Goal: Information Seeking & Learning: Learn about a topic

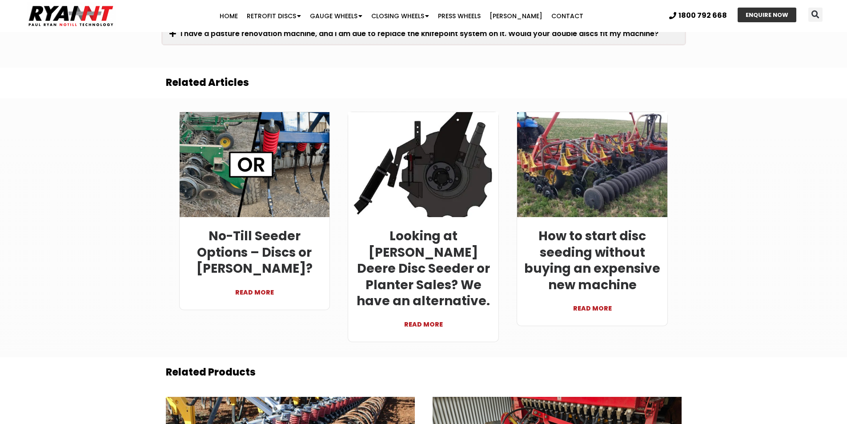
click at [585, 298] on link "READ MORE" at bounding box center [592, 303] width 137 height 21
click at [588, 297] on link "READ MORE" at bounding box center [592, 303] width 137 height 21
click at [253, 280] on link "READ MORE" at bounding box center [254, 287] width 137 height 21
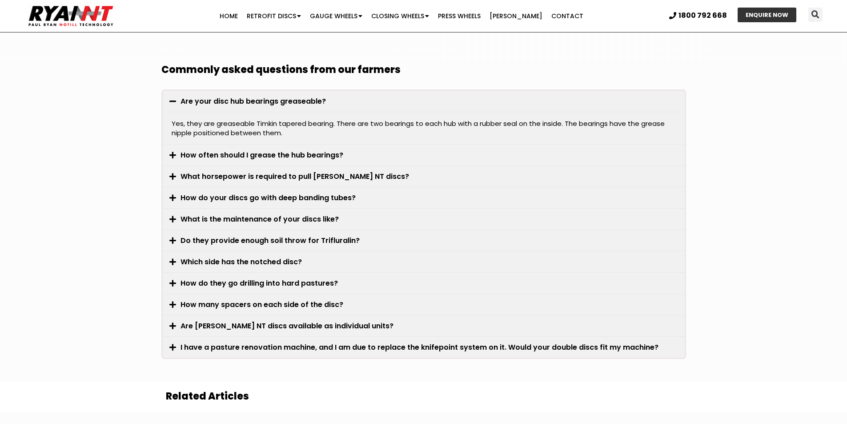
scroll to position [2401, 0]
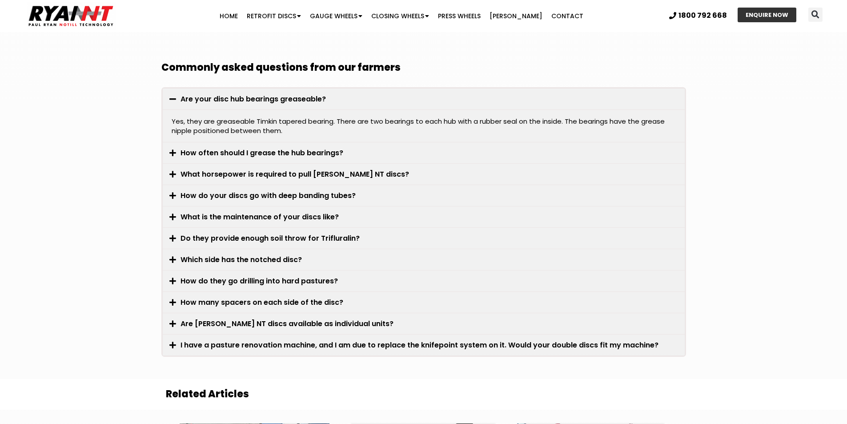
click at [264, 276] on link "How do they go drilling into hard pastures?" at bounding box center [259, 281] width 157 height 10
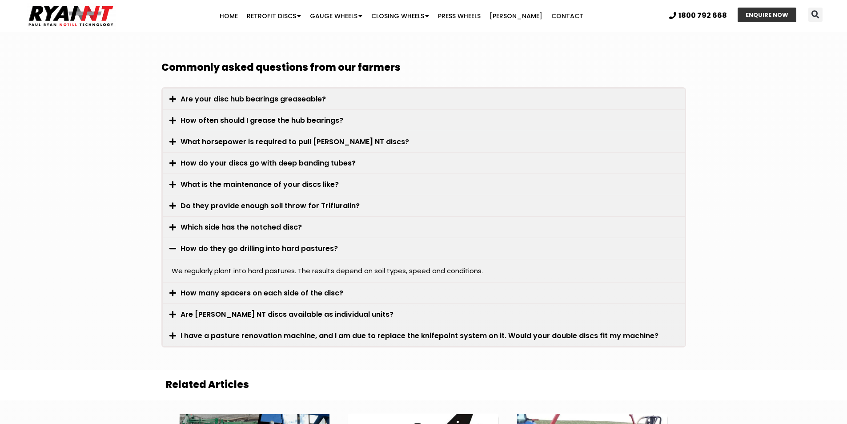
click at [223, 179] on link "What is the maintenance of your discs like?" at bounding box center [260, 184] width 158 height 10
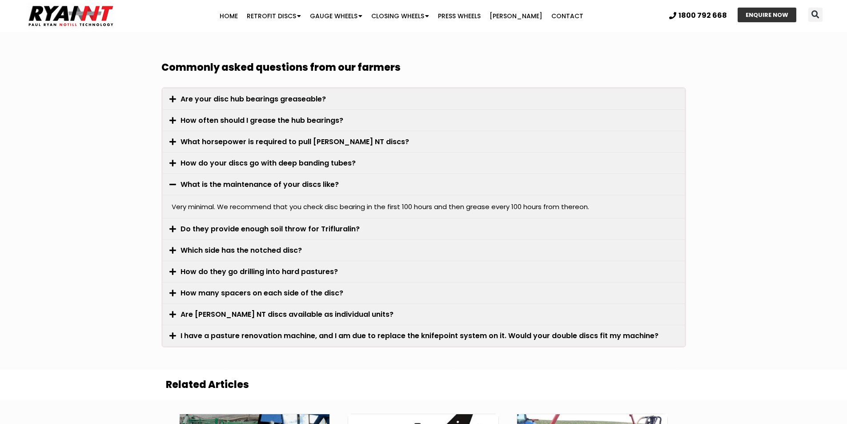
click at [215, 158] on link "How do your discs go with deep banding tubes?" at bounding box center [268, 163] width 175 height 10
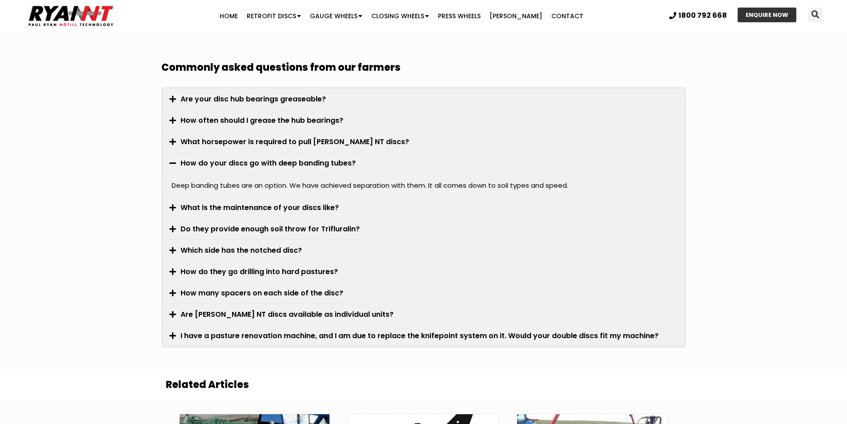
click at [254, 115] on link "How often should I grease the hub bearings?" at bounding box center [262, 120] width 163 height 10
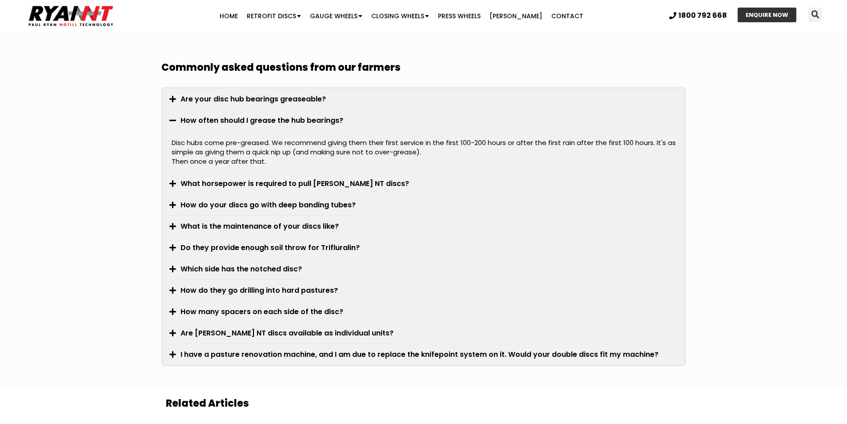
click at [270, 94] on link "Are your disc hub bearings greaseable?" at bounding box center [253, 99] width 145 height 10
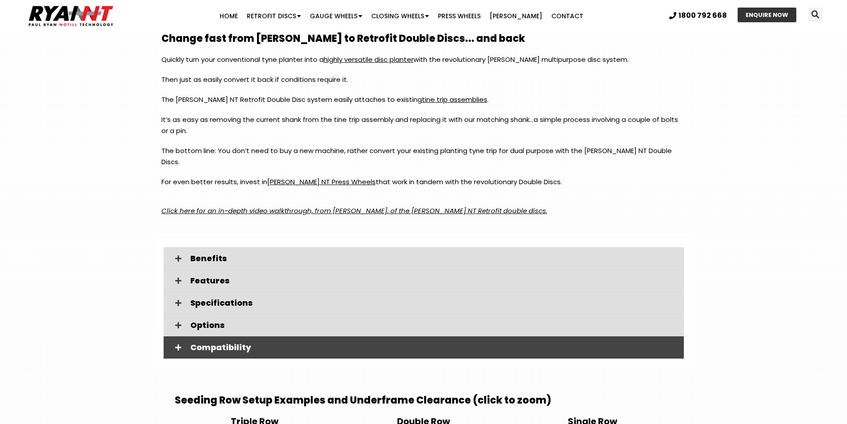
scroll to position [1089, 0]
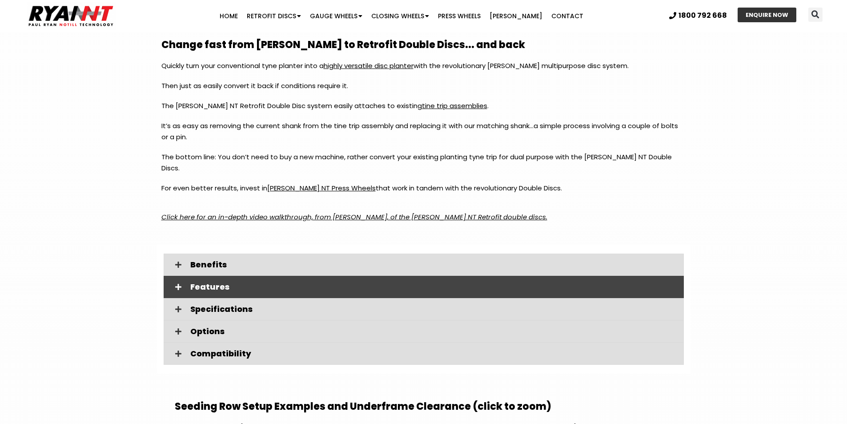
click at [340, 283] on span "Features" at bounding box center [433, 287] width 486 height 8
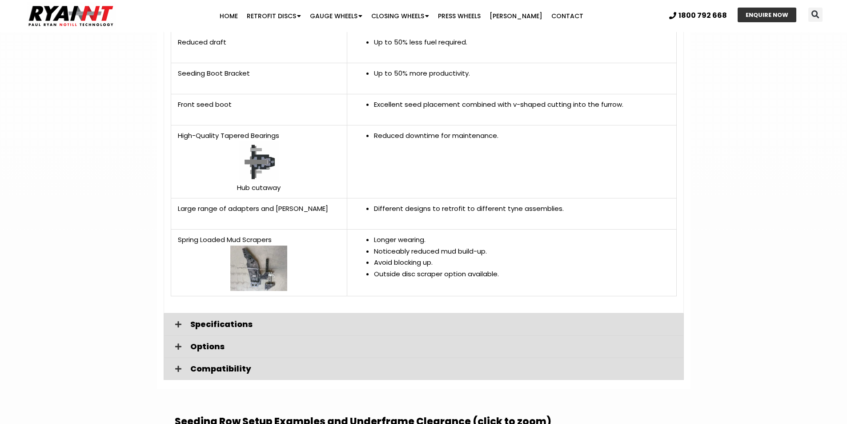
scroll to position [1756, 0]
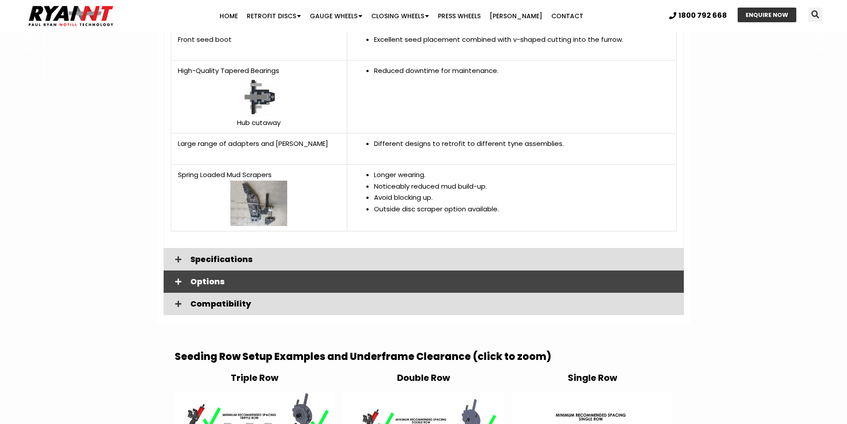
click at [302, 277] on span "Options" at bounding box center [433, 281] width 486 height 8
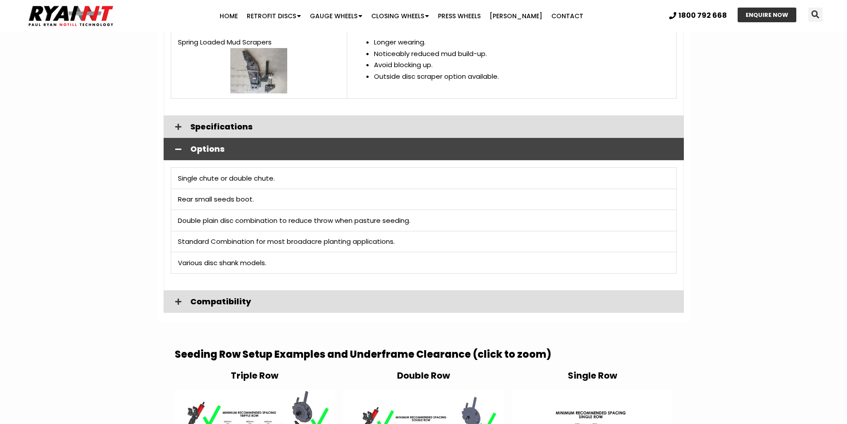
scroll to position [1890, 0]
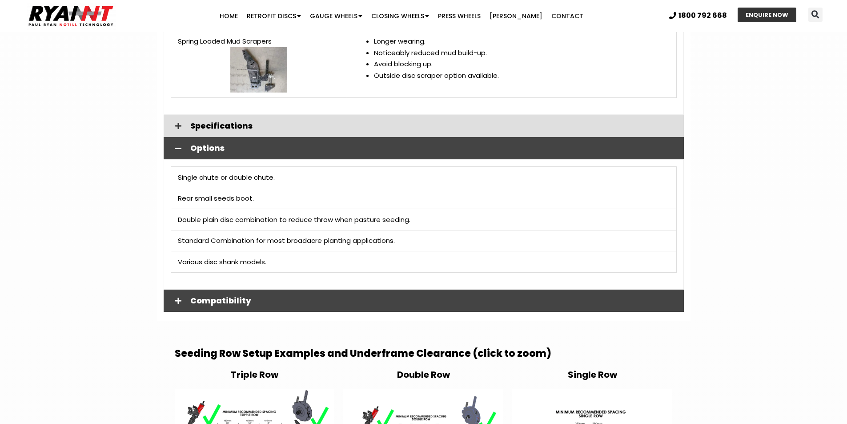
click at [309, 297] on span "Compatibility" at bounding box center [433, 301] width 486 height 8
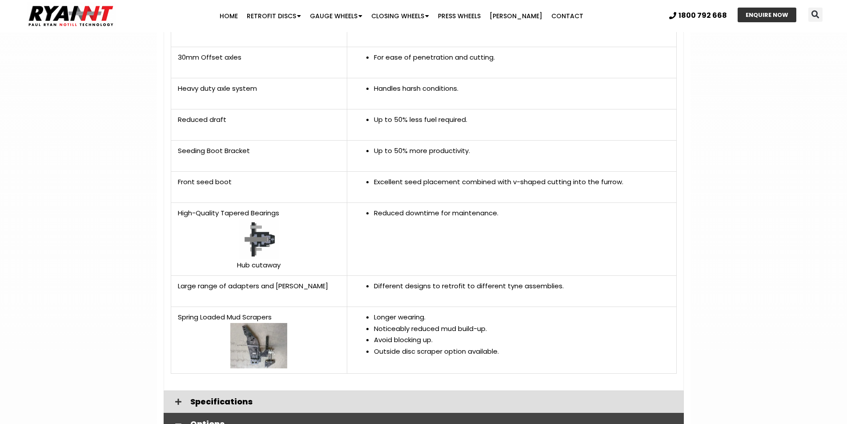
scroll to position [1634, 0]
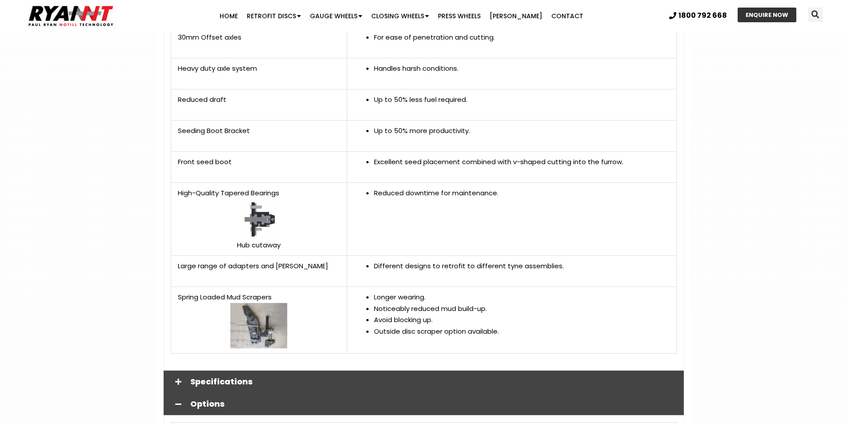
click at [259, 378] on span "Specifications" at bounding box center [433, 382] width 486 height 8
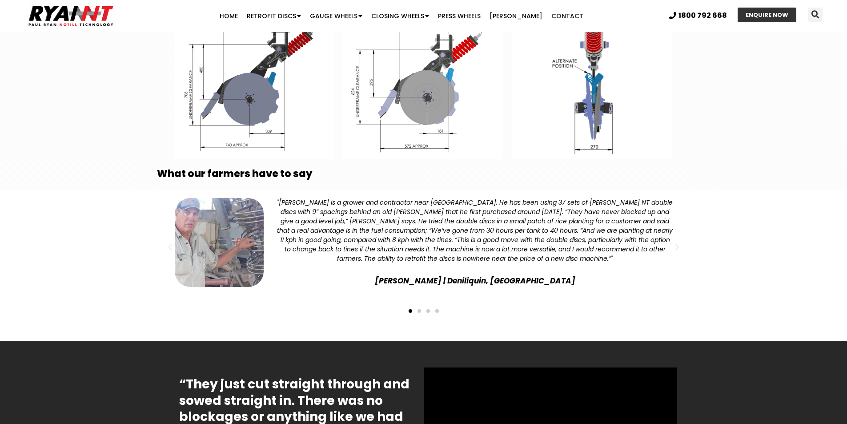
scroll to position [2646, 0]
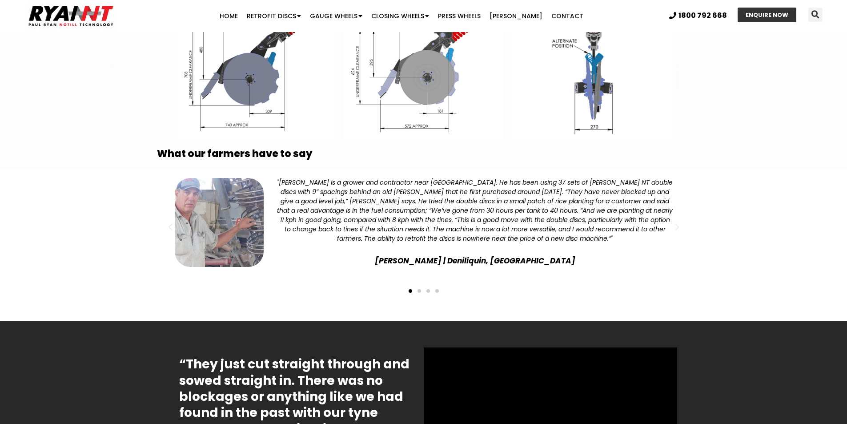
click at [419, 289] on span "Go to slide 2" at bounding box center [420, 291] width 4 height 4
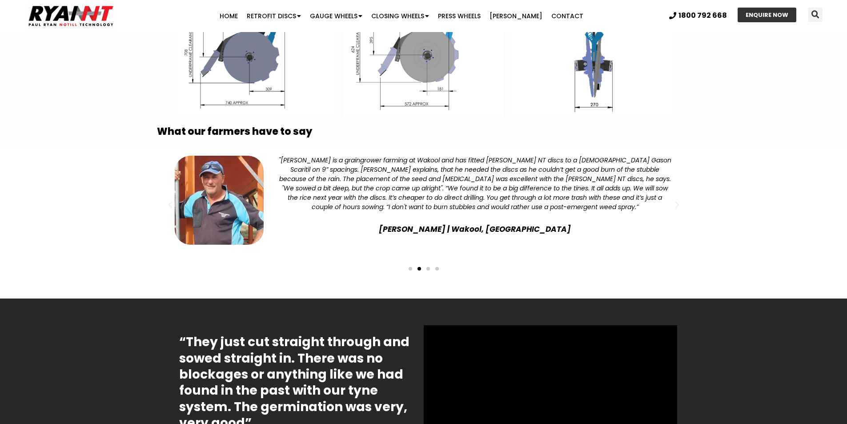
scroll to position [2679, 0]
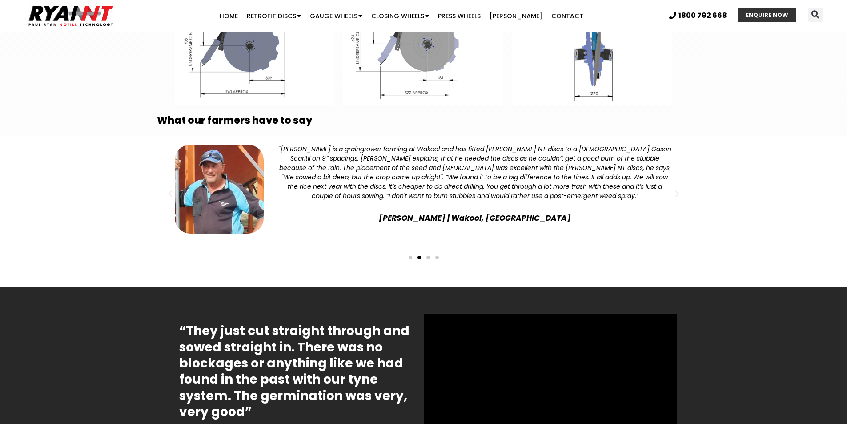
click at [428, 256] on span "Go to slide 3" at bounding box center [428, 258] width 4 height 4
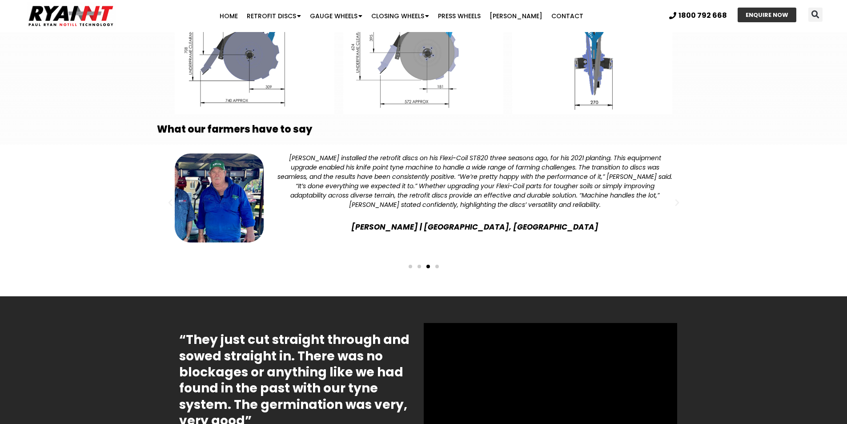
scroll to position [2668, 0]
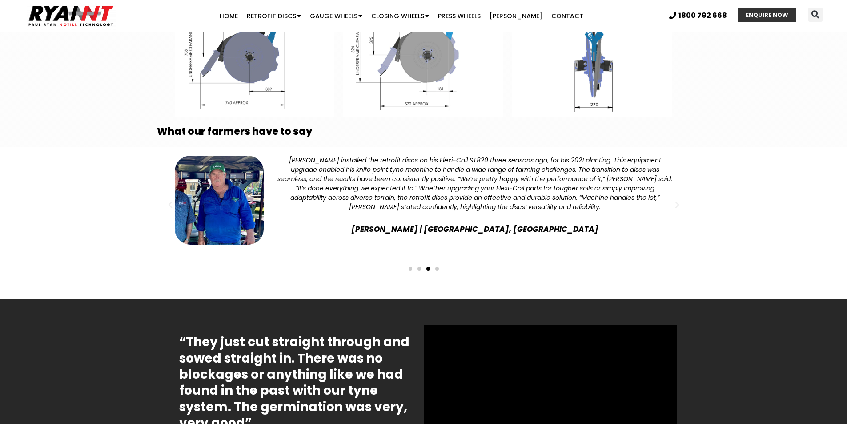
click at [438, 267] on span "Go to slide 4" at bounding box center [437, 269] width 4 height 4
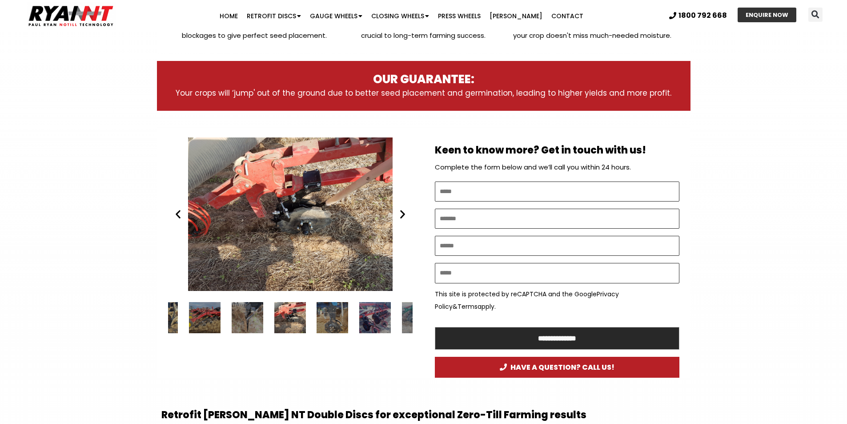
scroll to position [389, 0]
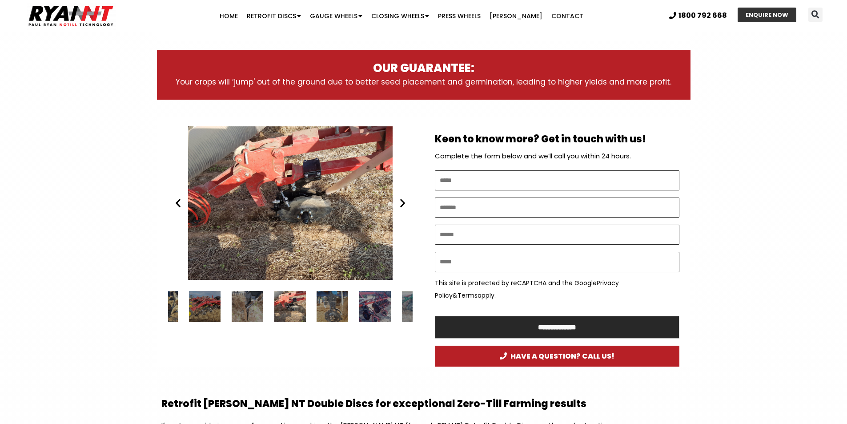
click at [402, 204] on icon "Next slide" at bounding box center [402, 202] width 11 height 11
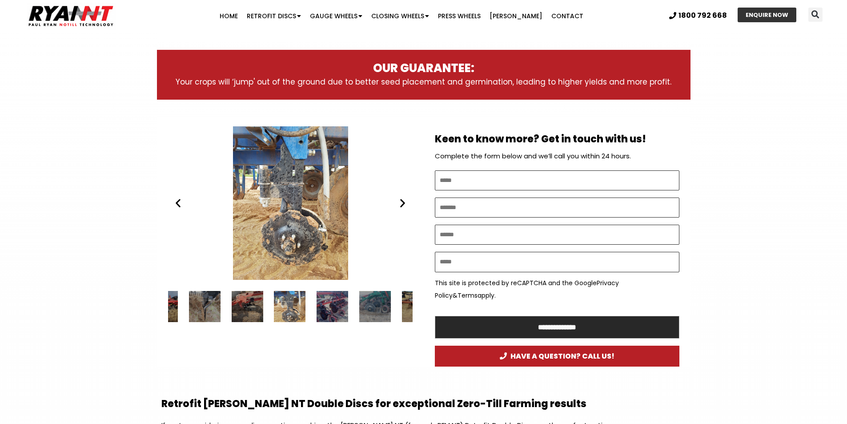
click at [402, 204] on icon "Next slide" at bounding box center [402, 202] width 11 height 11
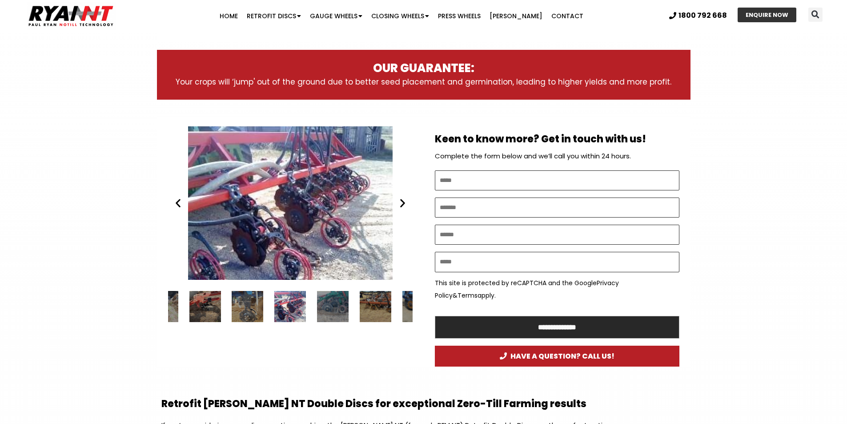
click at [402, 204] on icon "Next slide" at bounding box center [402, 202] width 11 height 11
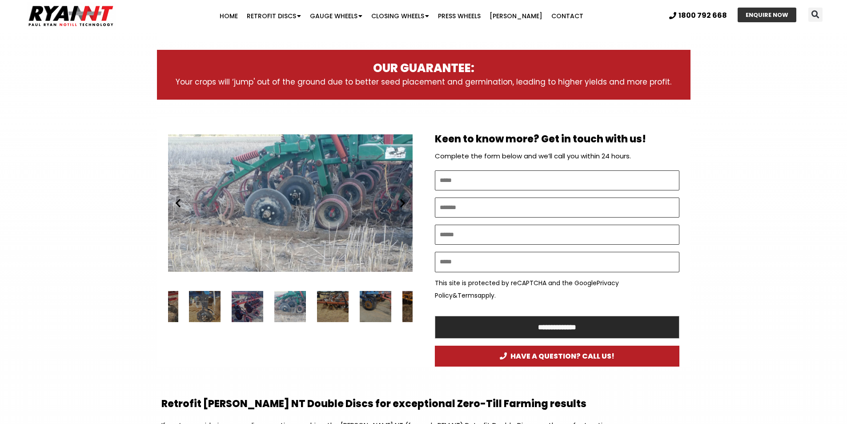
click at [402, 204] on icon "Next slide" at bounding box center [402, 202] width 11 height 11
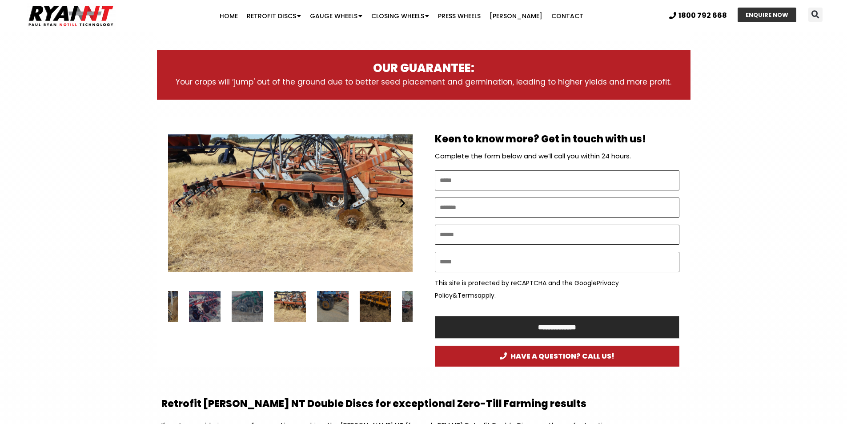
click at [402, 204] on icon "Next slide" at bounding box center [402, 202] width 11 height 11
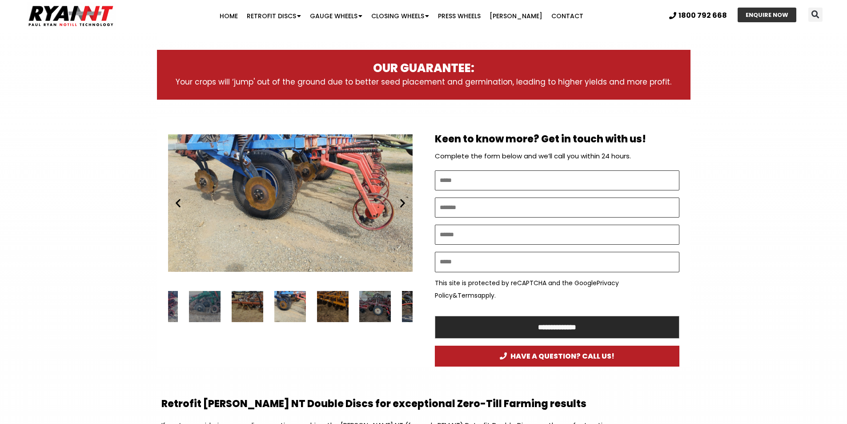
click at [402, 204] on icon "Next slide" at bounding box center [402, 202] width 11 height 11
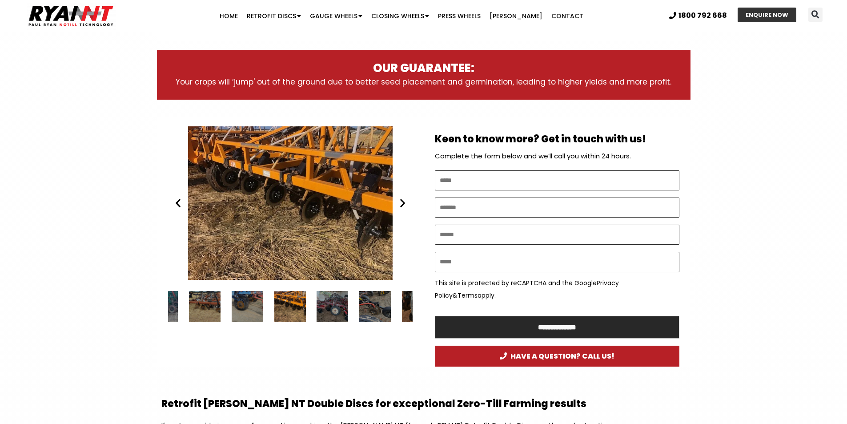
click at [402, 204] on icon "Next slide" at bounding box center [402, 202] width 11 height 11
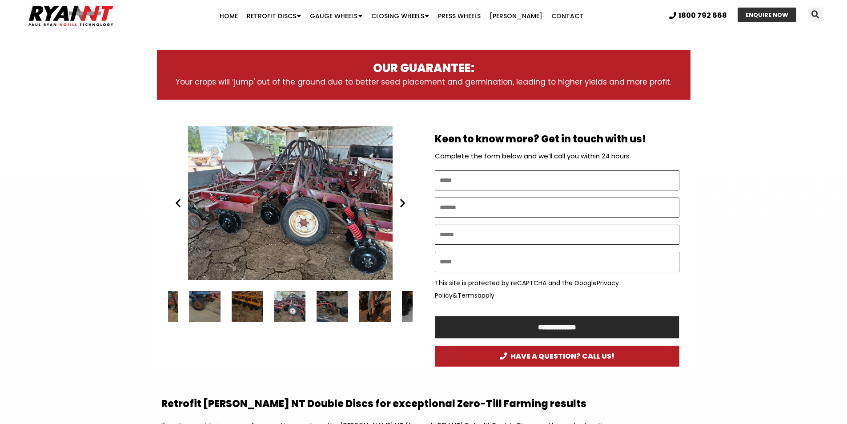
click at [402, 204] on icon "Next slide" at bounding box center [402, 202] width 11 height 11
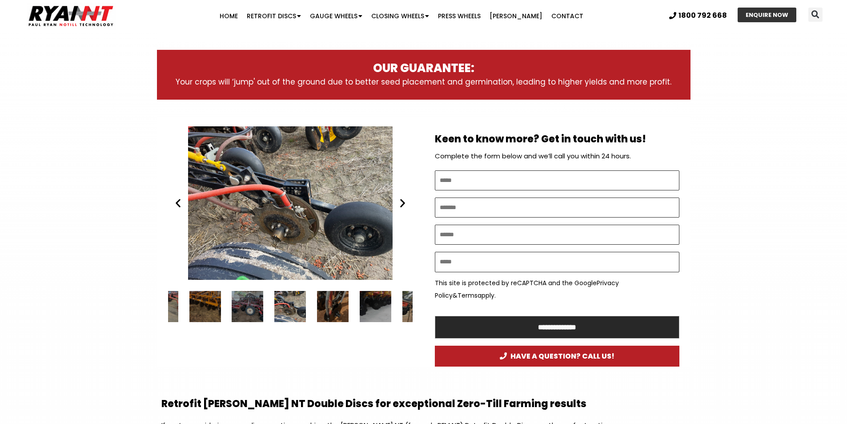
click at [402, 204] on icon "Next slide" at bounding box center [402, 202] width 11 height 11
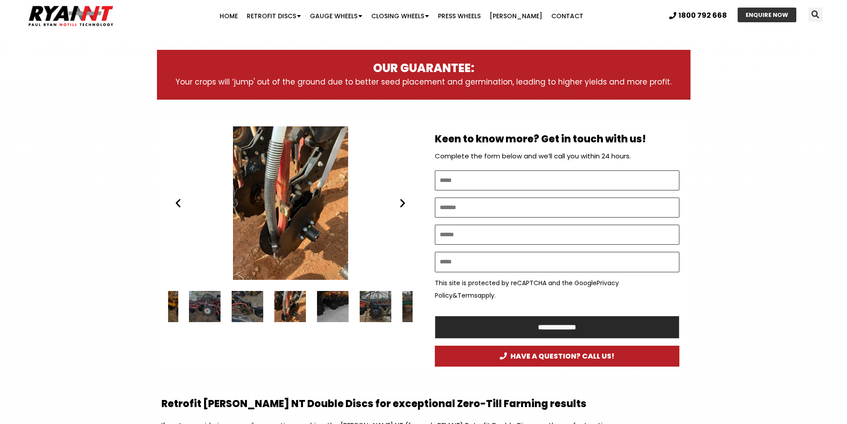
click at [402, 204] on icon "Next slide" at bounding box center [402, 202] width 11 height 11
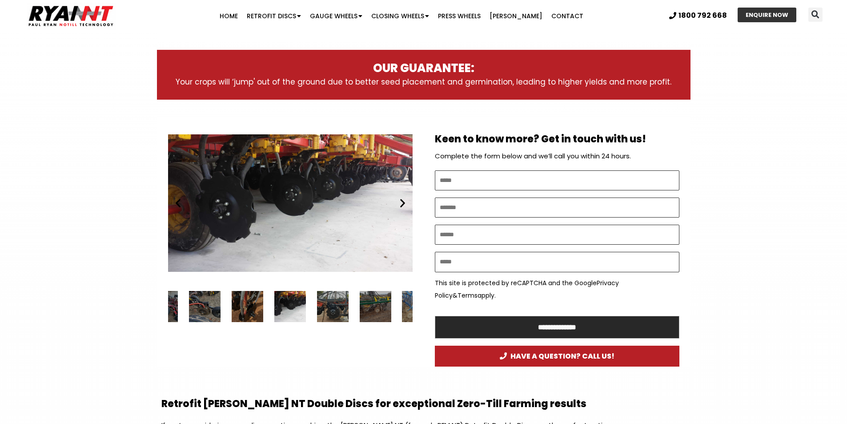
click at [402, 204] on icon "Next slide" at bounding box center [402, 202] width 11 height 11
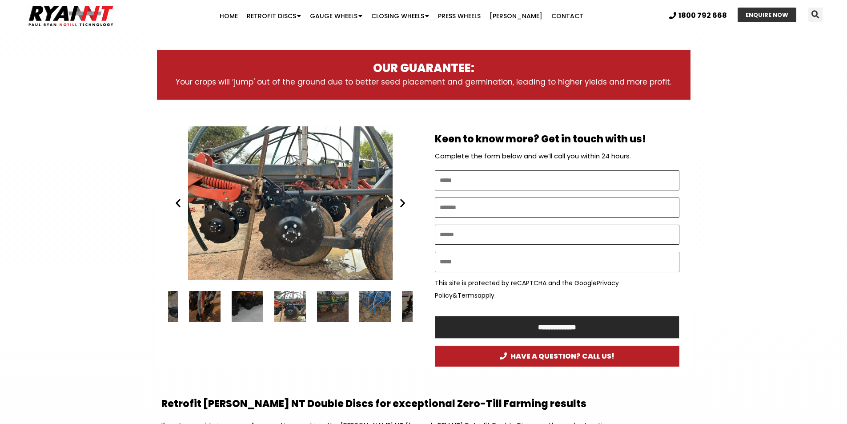
click at [402, 204] on icon "Next slide" at bounding box center [402, 202] width 11 height 11
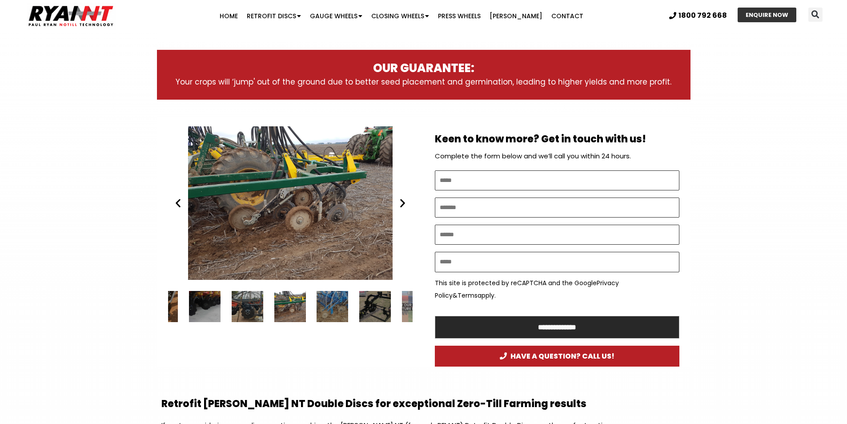
click at [402, 204] on icon "Next slide" at bounding box center [402, 202] width 11 height 11
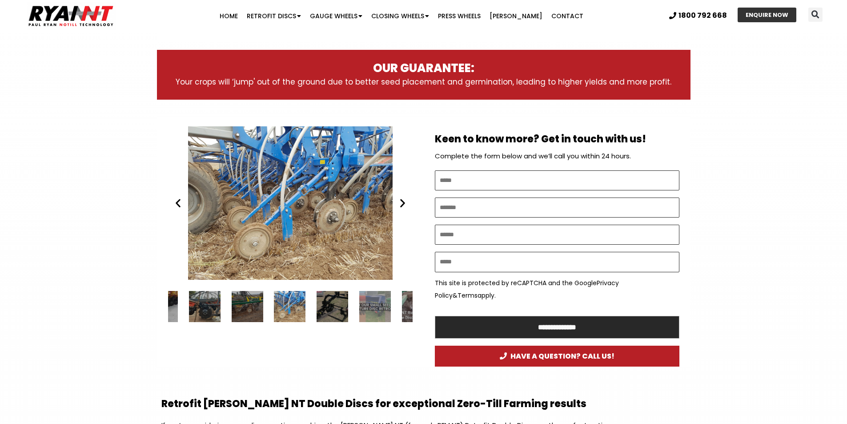
click at [402, 204] on icon "Next slide" at bounding box center [402, 202] width 11 height 11
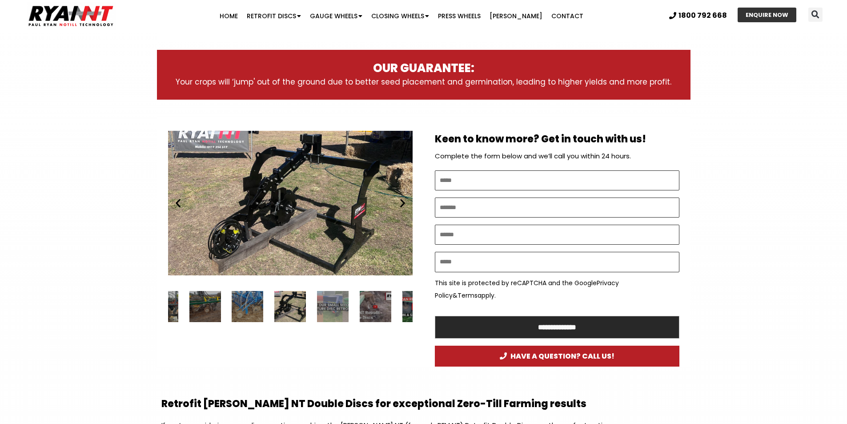
click at [402, 204] on icon "Next slide" at bounding box center [402, 202] width 11 height 11
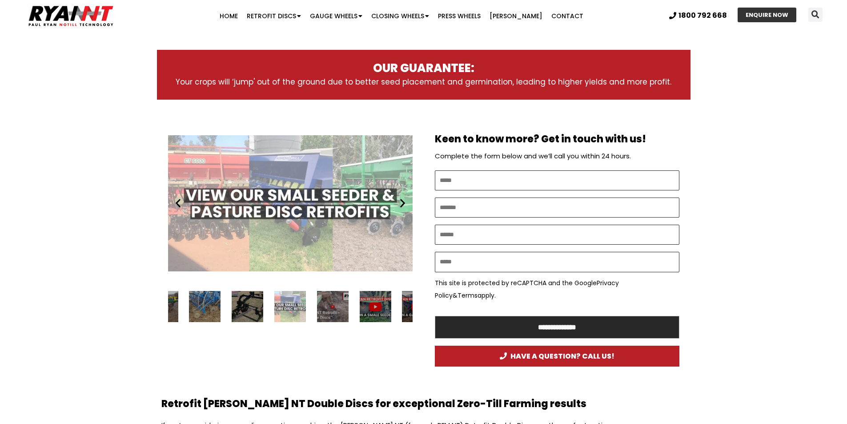
click at [402, 204] on icon "Next slide" at bounding box center [402, 202] width 11 height 11
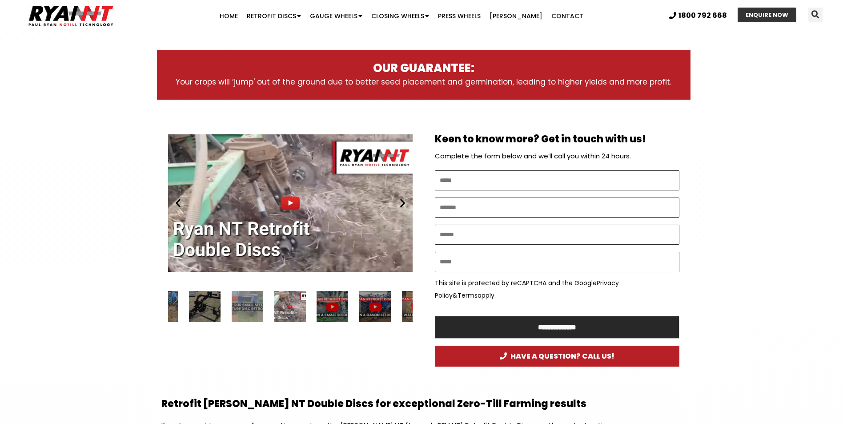
click at [402, 204] on icon "Next slide" at bounding box center [402, 202] width 11 height 11
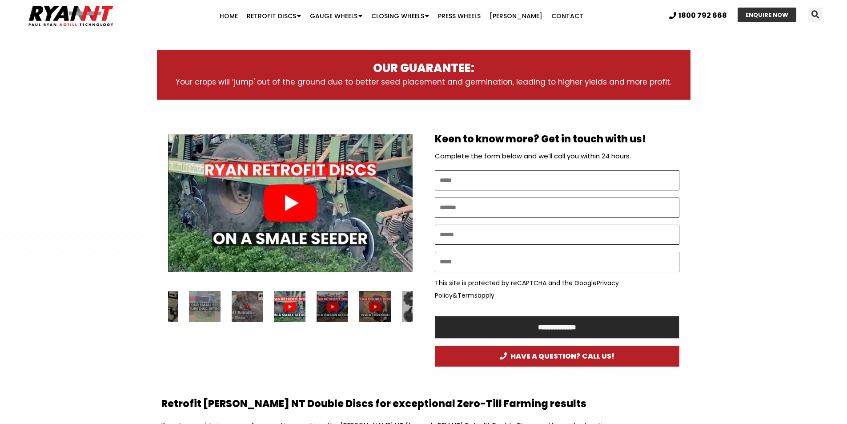
click at [402, 204] on icon "Next slide" at bounding box center [402, 202] width 11 height 11
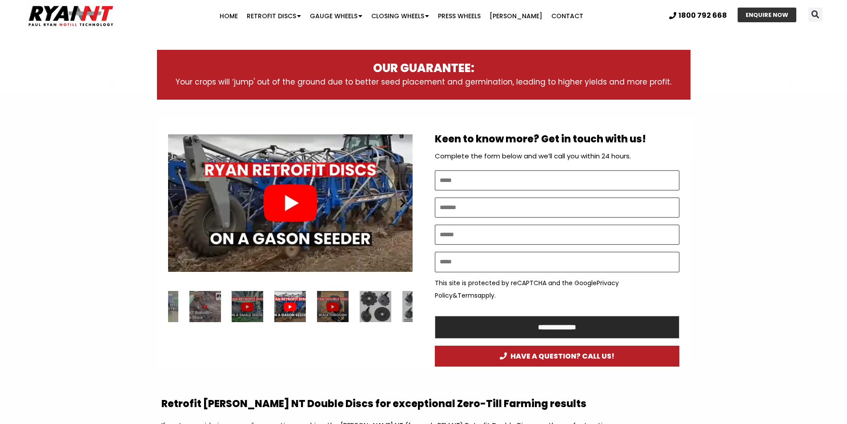
click at [402, 204] on icon "Next slide" at bounding box center [402, 202] width 11 height 11
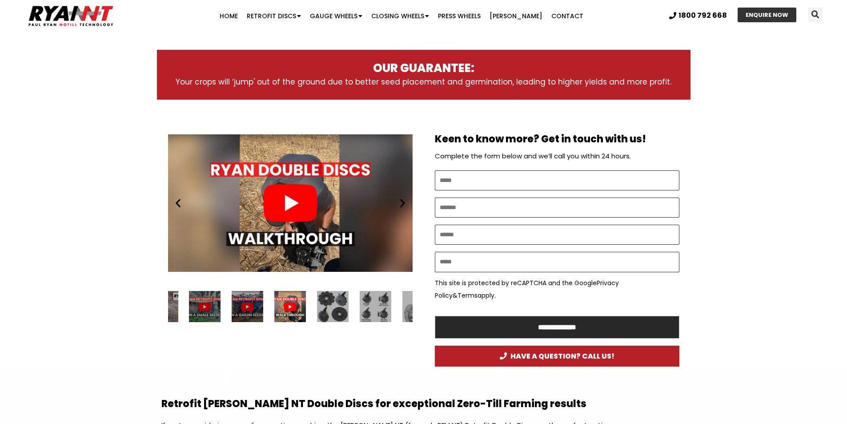
click at [177, 197] on icon "Previous slide" at bounding box center [178, 202] width 11 height 11
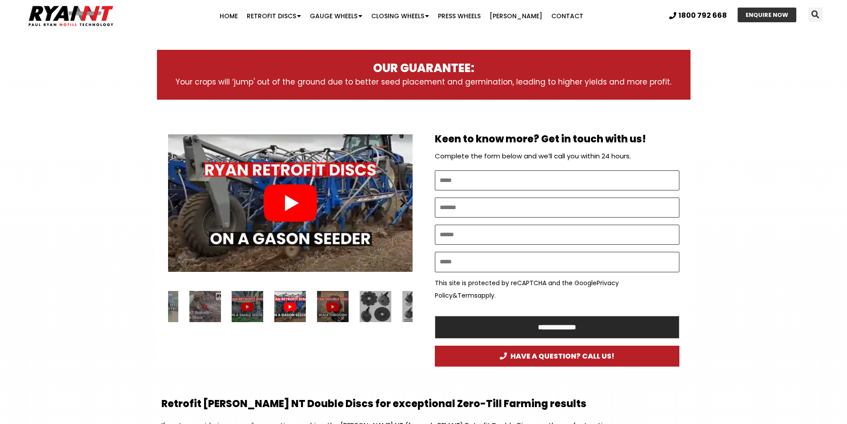
click at [177, 197] on icon "Previous slide" at bounding box center [178, 202] width 11 height 11
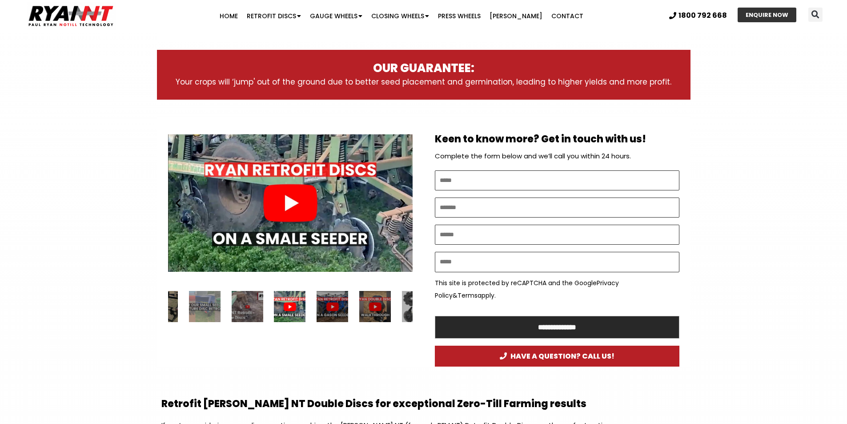
click at [285, 206] on div "Play" at bounding box center [290, 202] width 245 height 153
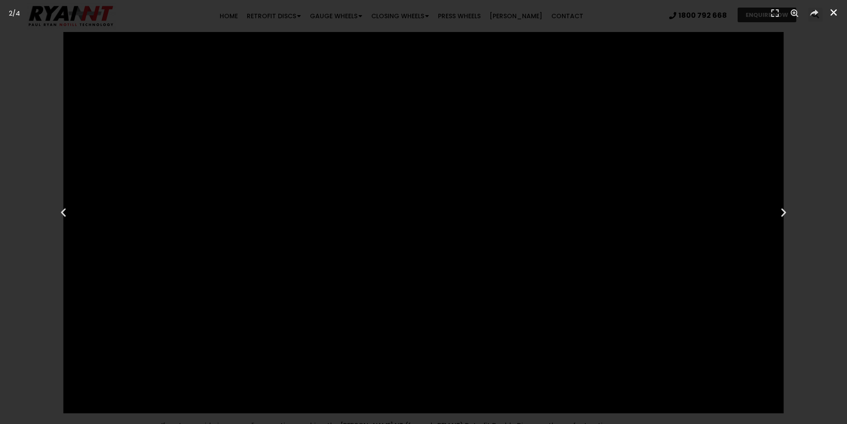
click at [834, 9] on icon "Close (Esc)" at bounding box center [833, 12] width 9 height 9
